Goal: Information Seeking & Learning: Find specific page/section

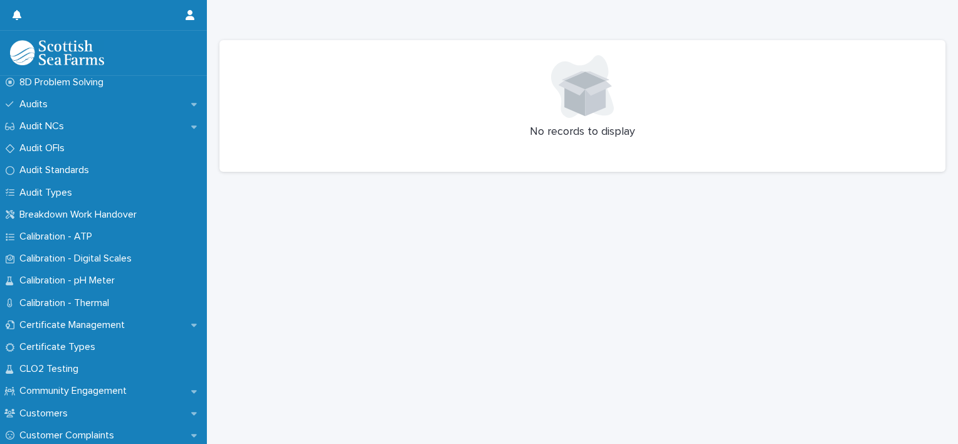
scroll to position [401, 0]
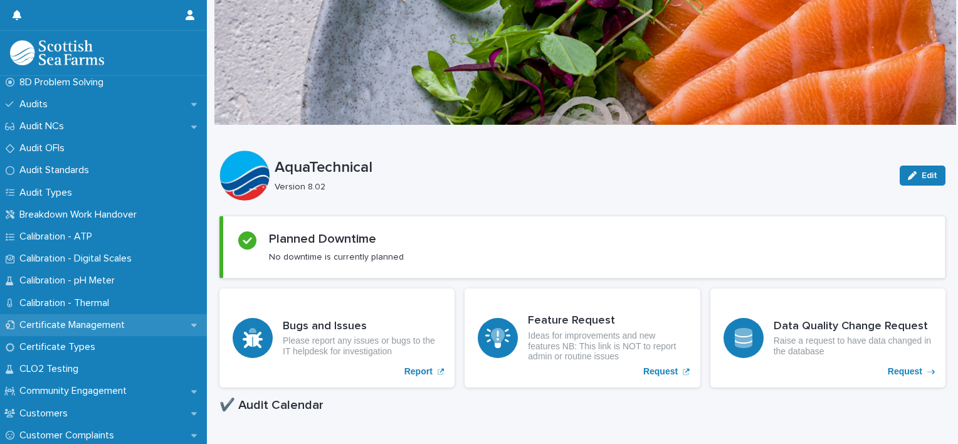
click at [112, 328] on p "Certificate Management" at bounding box center [74, 325] width 120 height 12
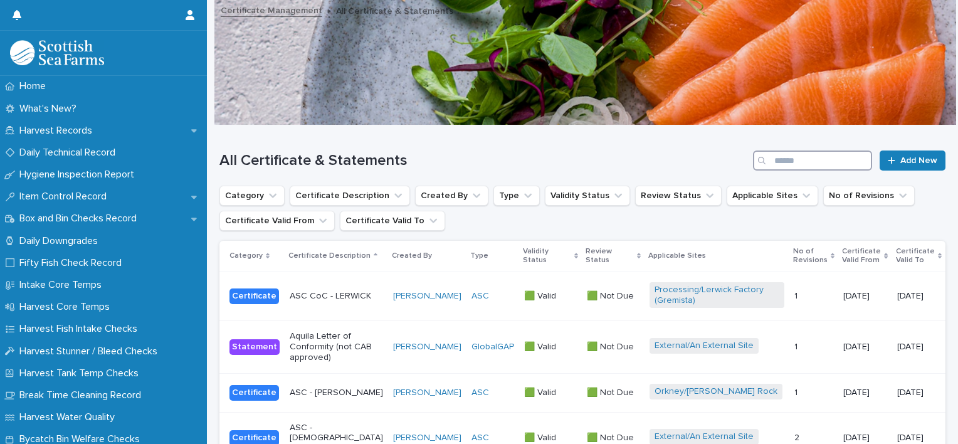
click at [800, 165] on input "Search" at bounding box center [812, 160] width 119 height 20
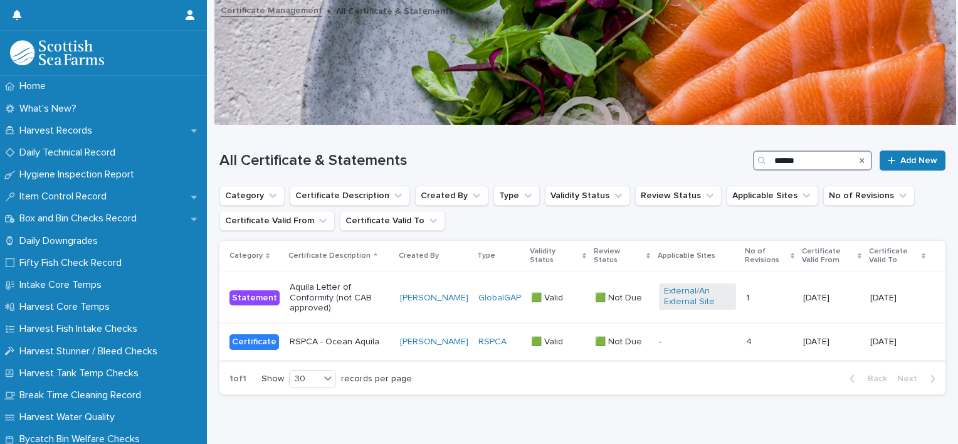
type input "******"
click at [536, 357] on td "🟩 Valid 🟩 Valid" at bounding box center [558, 342] width 64 height 36
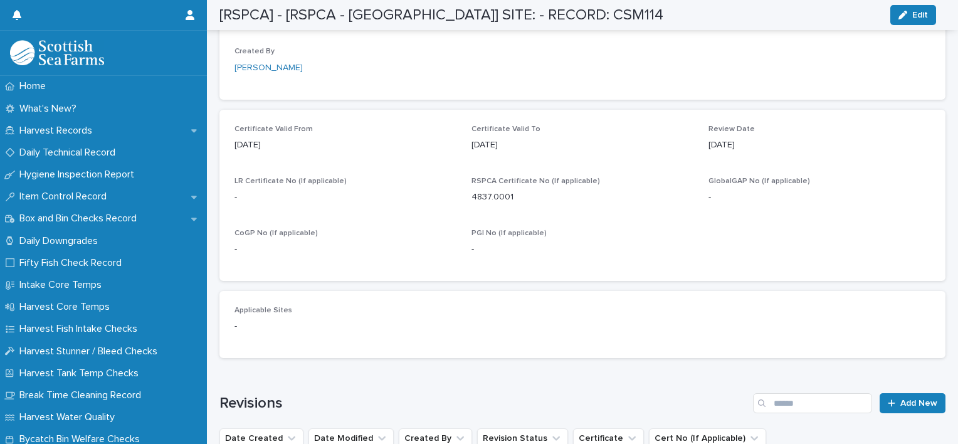
scroll to position [790, 0]
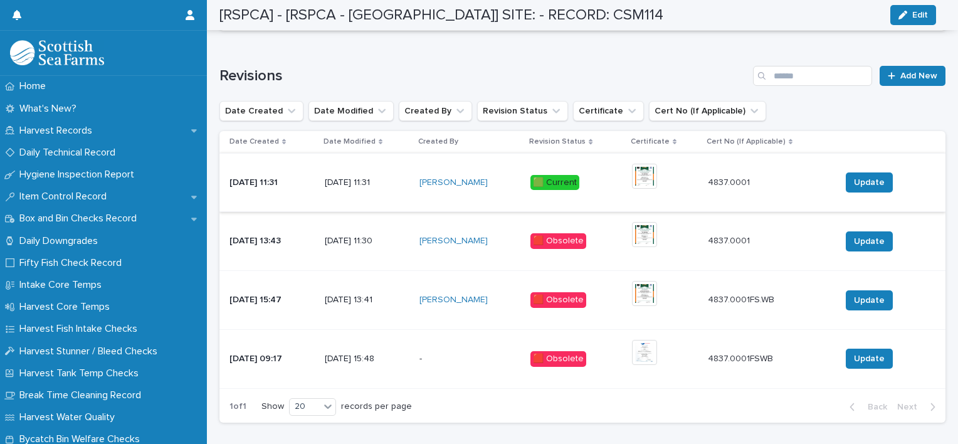
click at [650, 175] on img at bounding box center [644, 176] width 25 height 25
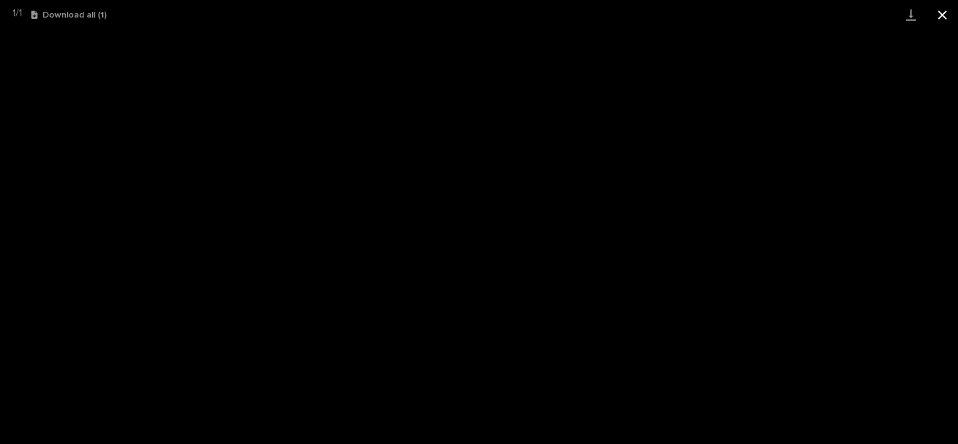
click at [945, 15] on button "Close gallery" at bounding box center [941, 14] width 31 height 29
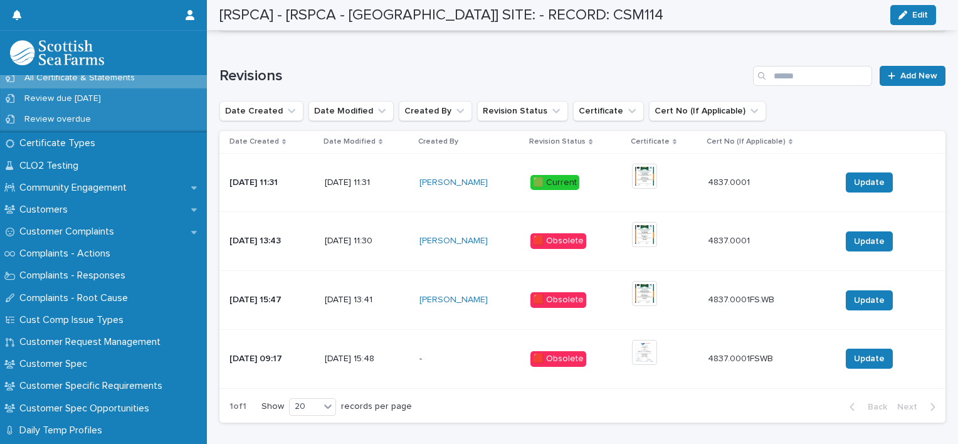
scroll to position [669, 0]
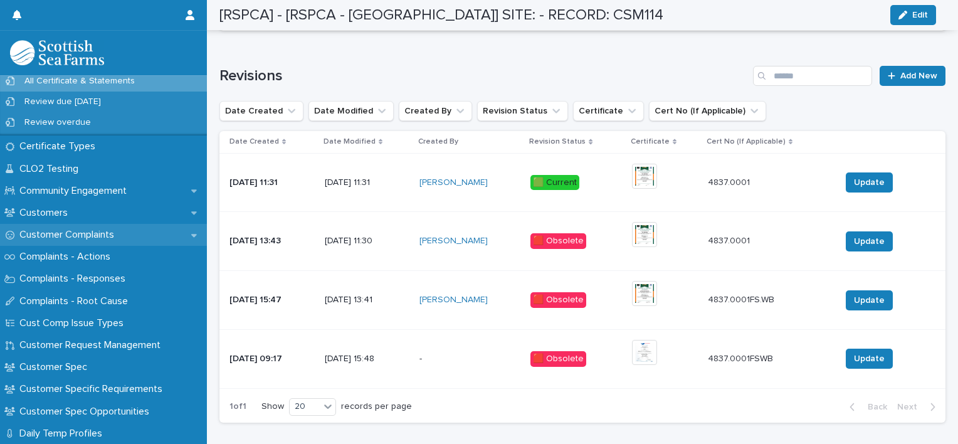
click at [117, 233] on p "Customer Complaints" at bounding box center [69, 235] width 110 height 12
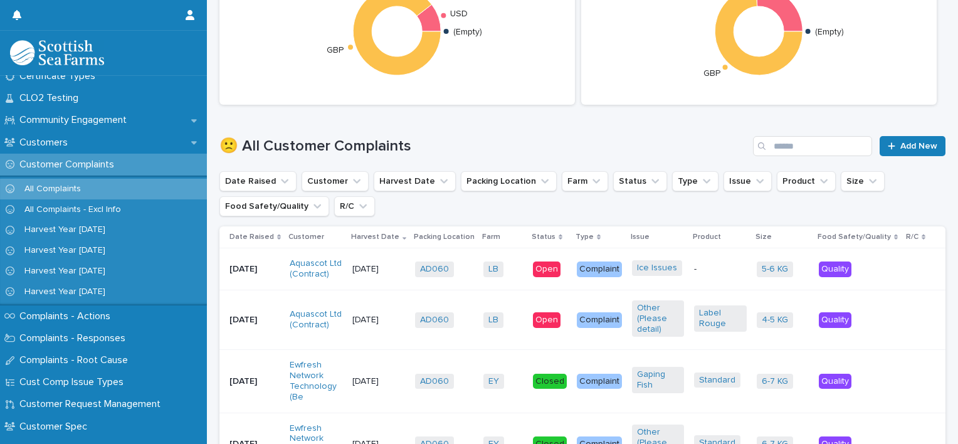
scroll to position [544, 0]
click at [795, 151] on input "Search" at bounding box center [812, 146] width 119 height 20
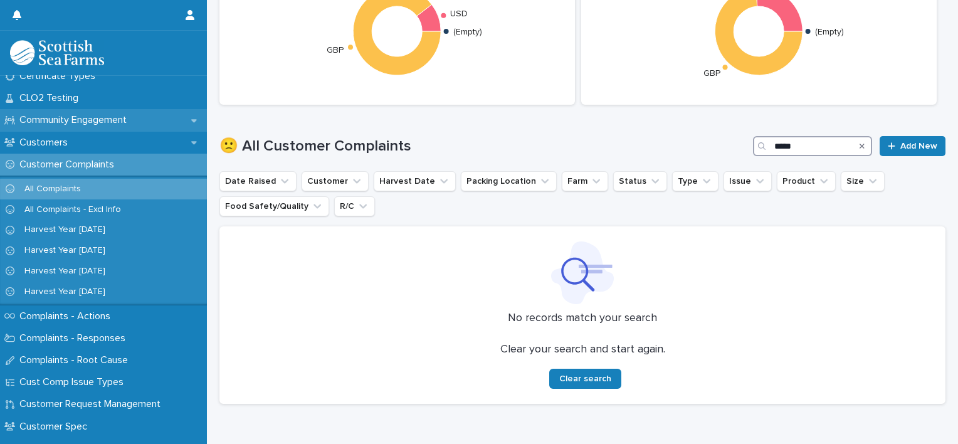
type input "*****"
click at [104, 117] on p "Community Engagement" at bounding box center [75, 120] width 122 height 12
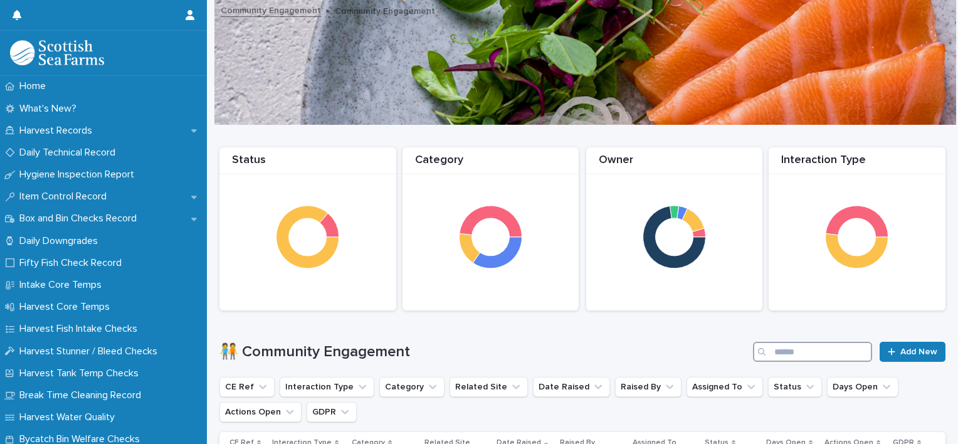
click at [770, 354] on input "Search" at bounding box center [812, 352] width 119 height 20
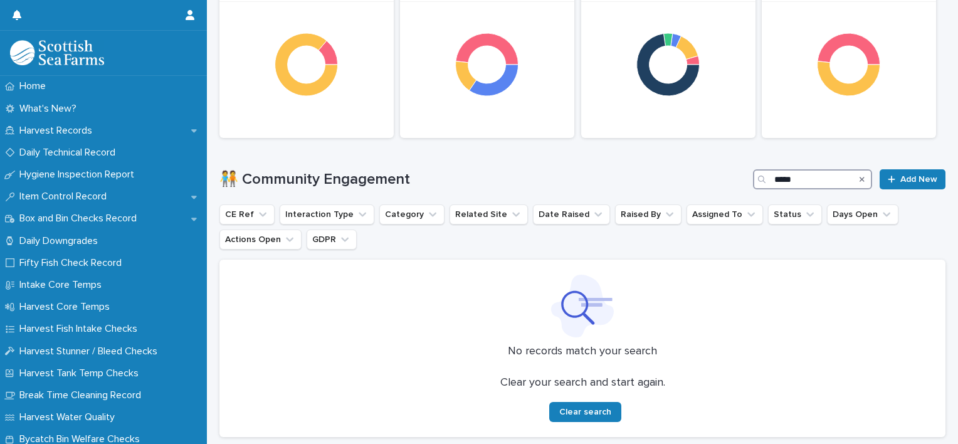
scroll to position [173, 0]
type input "*****"
click at [859, 180] on icon "Search" at bounding box center [861, 179] width 5 height 8
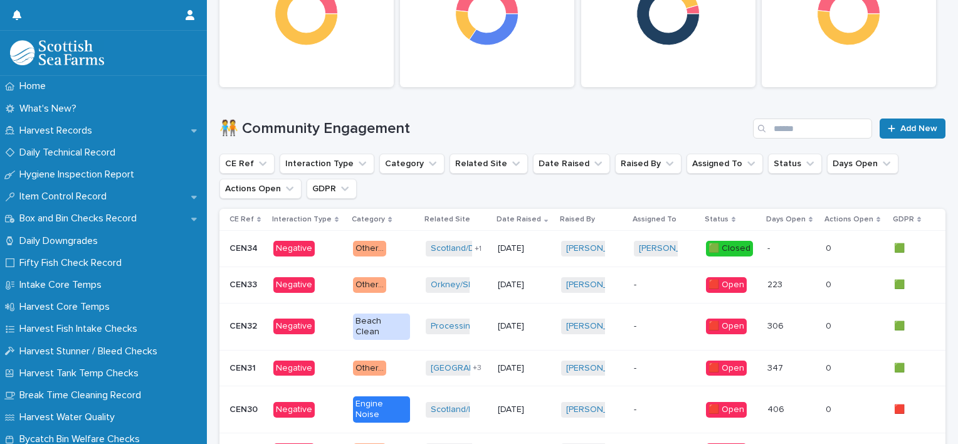
scroll to position [223, 0]
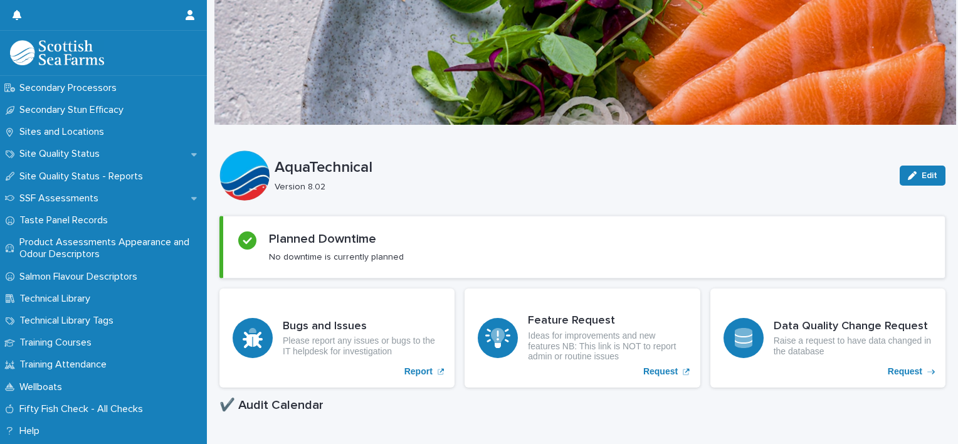
scroll to position [1829, 0]
click at [110, 138] on div "Sites and Locations" at bounding box center [103, 131] width 207 height 22
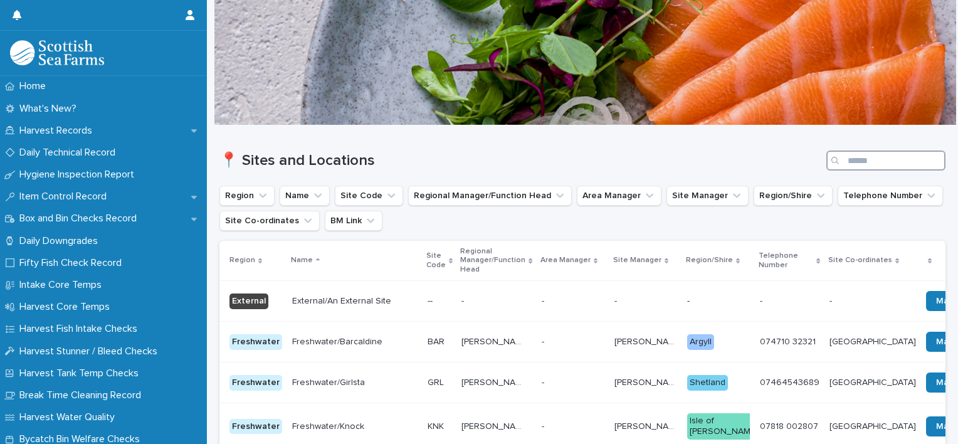
click at [848, 157] on input "Search" at bounding box center [885, 160] width 119 height 20
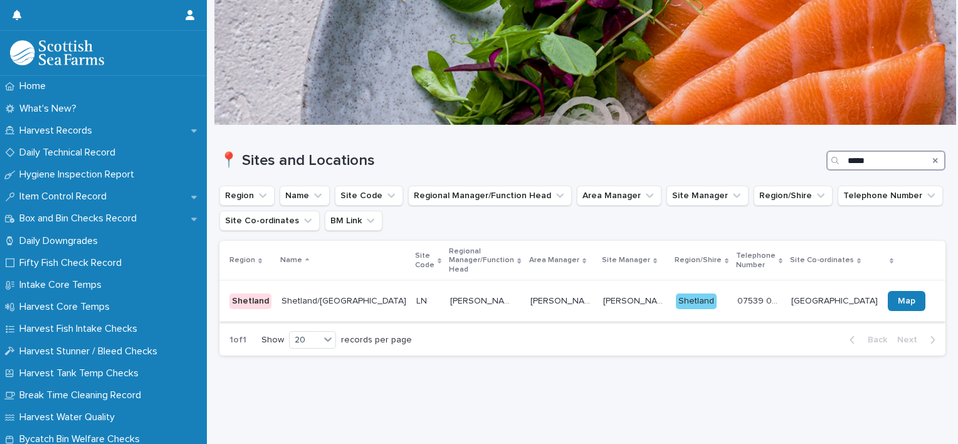
type input "*****"
click at [475, 308] on td "Richard Darbyshire Richard Darbyshire" at bounding box center [485, 301] width 80 height 41
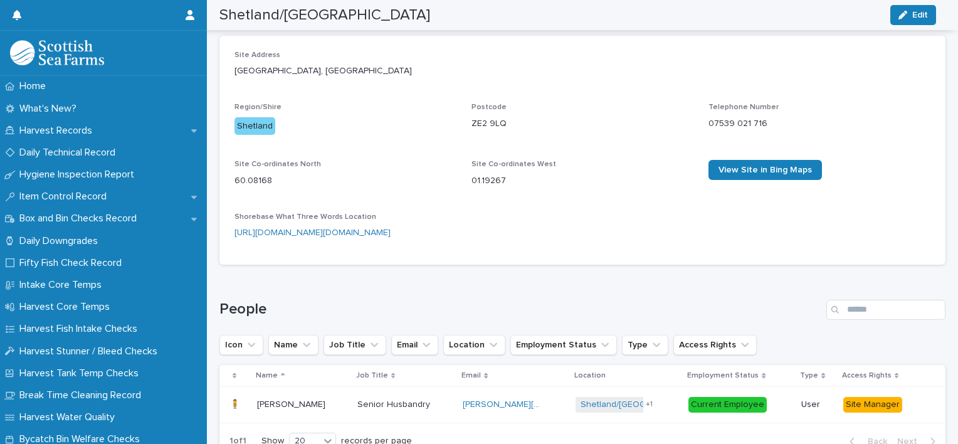
scroll to position [453, 0]
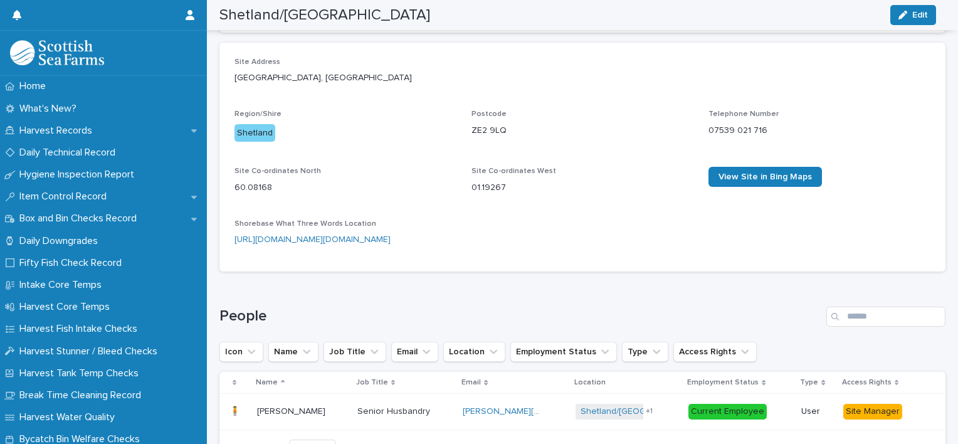
click at [294, 235] on link "https://what3words.com/bonkers.fishnet.deriving" at bounding box center [312, 239] width 156 height 9
click at [718, 172] on span "View Site in Bing Maps" at bounding box center [764, 176] width 93 height 9
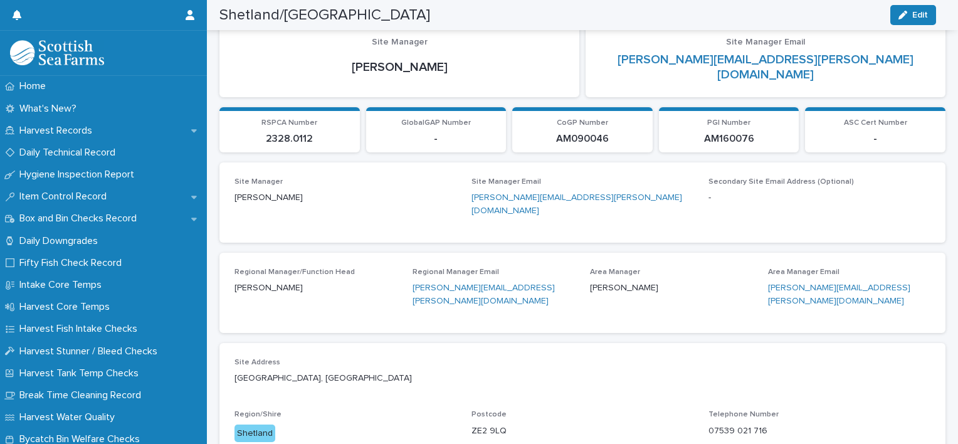
scroll to position [155, 0]
